Goal: Task Accomplishment & Management: Manage account settings

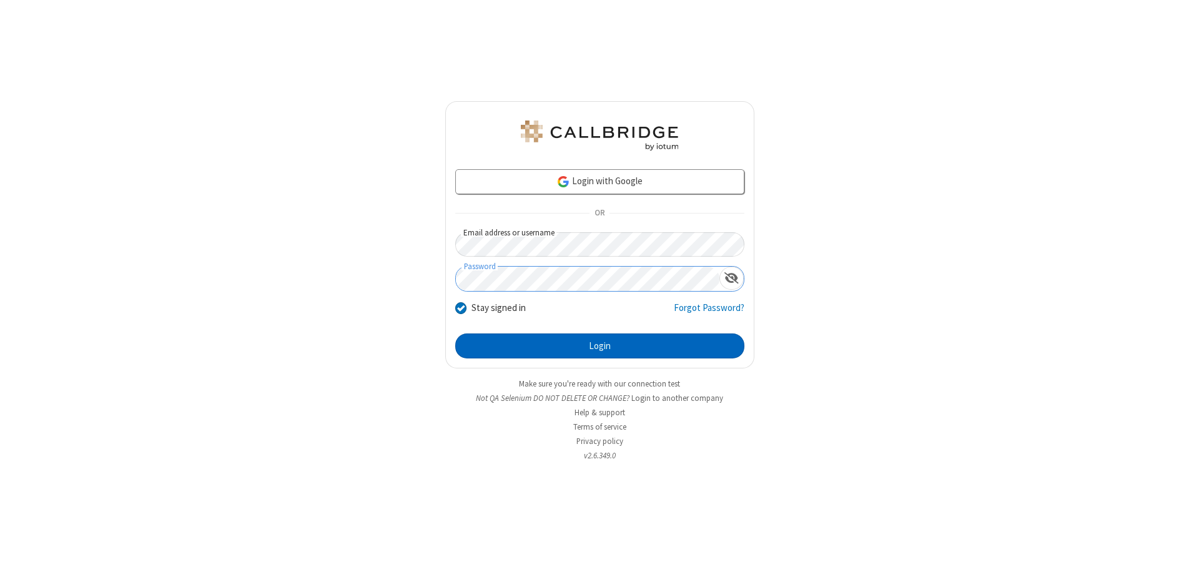
click at [599, 346] on button "Login" at bounding box center [599, 345] width 289 height 25
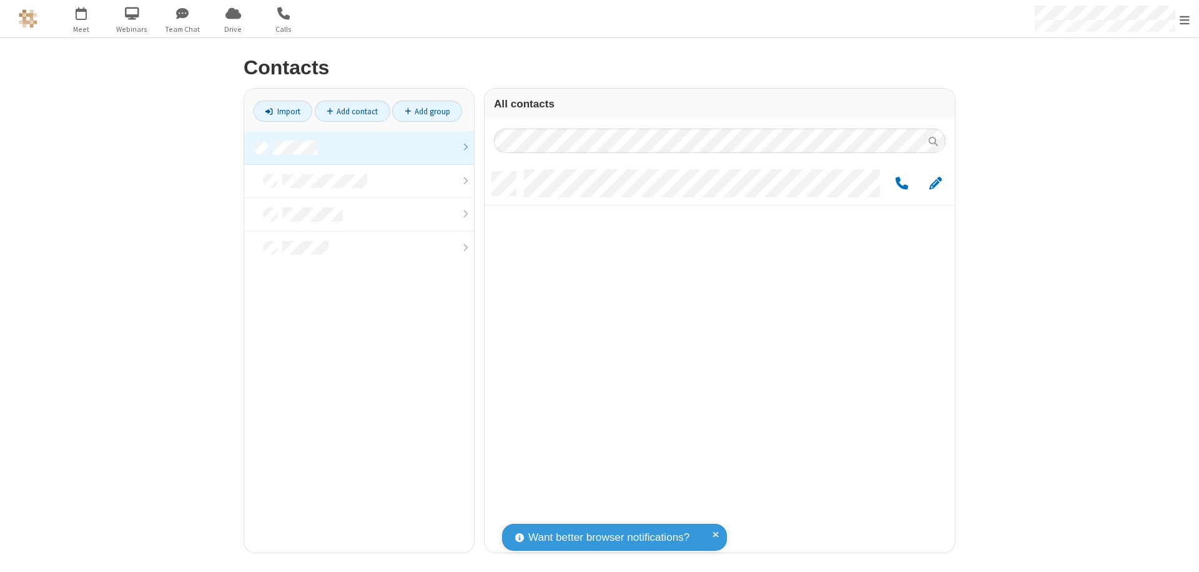
scroll to position [381, 461]
click at [359, 147] on link at bounding box center [359, 148] width 230 height 34
click at [935, 183] on span "Edit" at bounding box center [935, 184] width 12 height 16
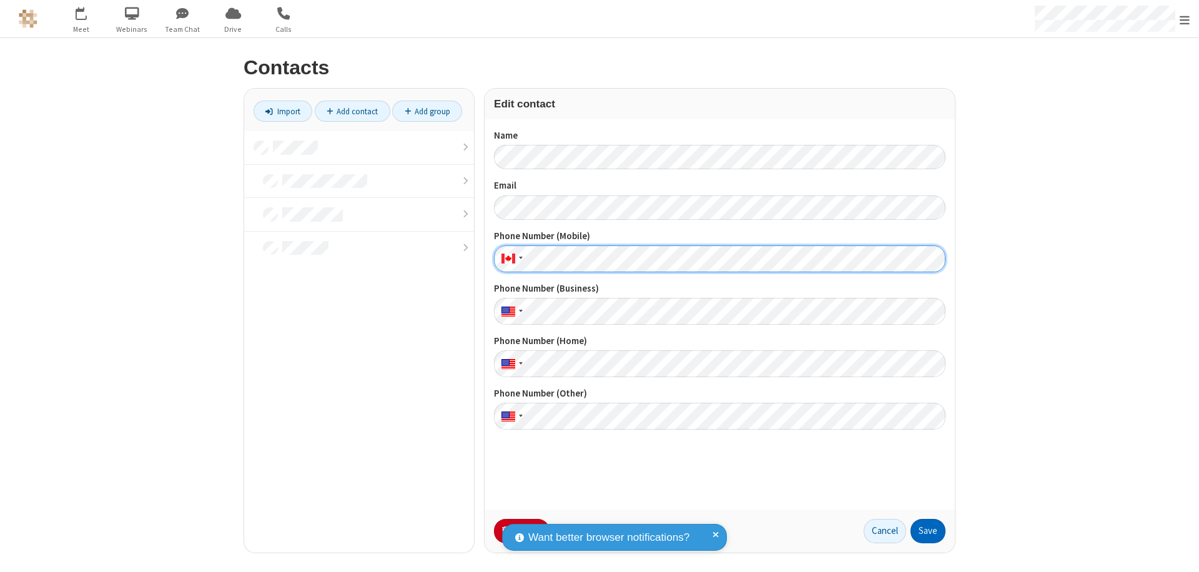
click at [928, 531] on button "Save" at bounding box center [927, 531] width 35 height 25
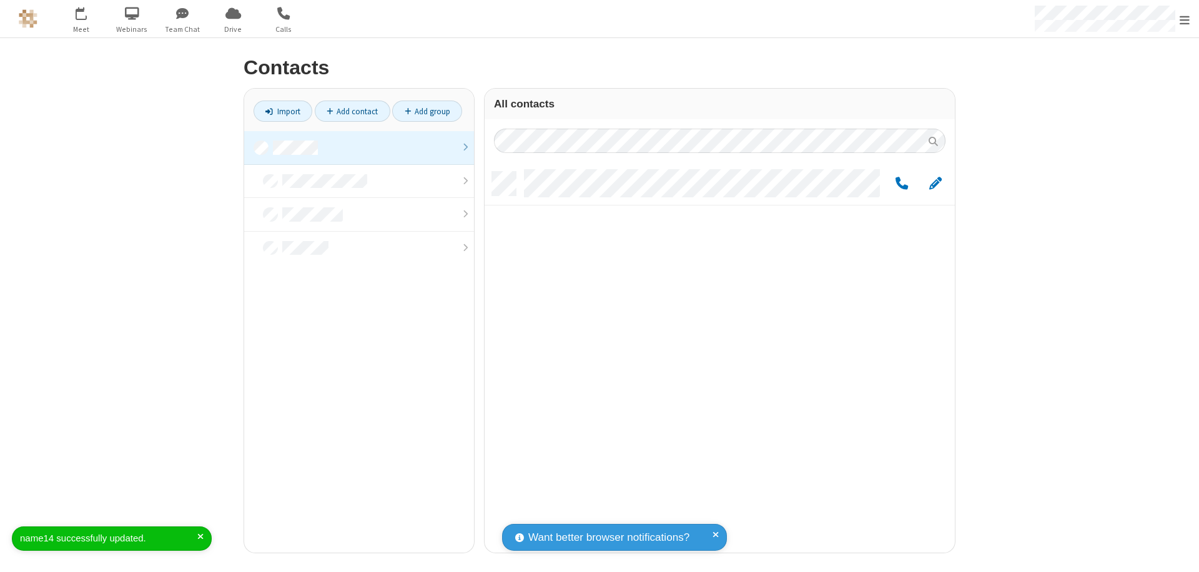
scroll to position [381, 461]
